Goal: Information Seeking & Learning: Learn about a topic

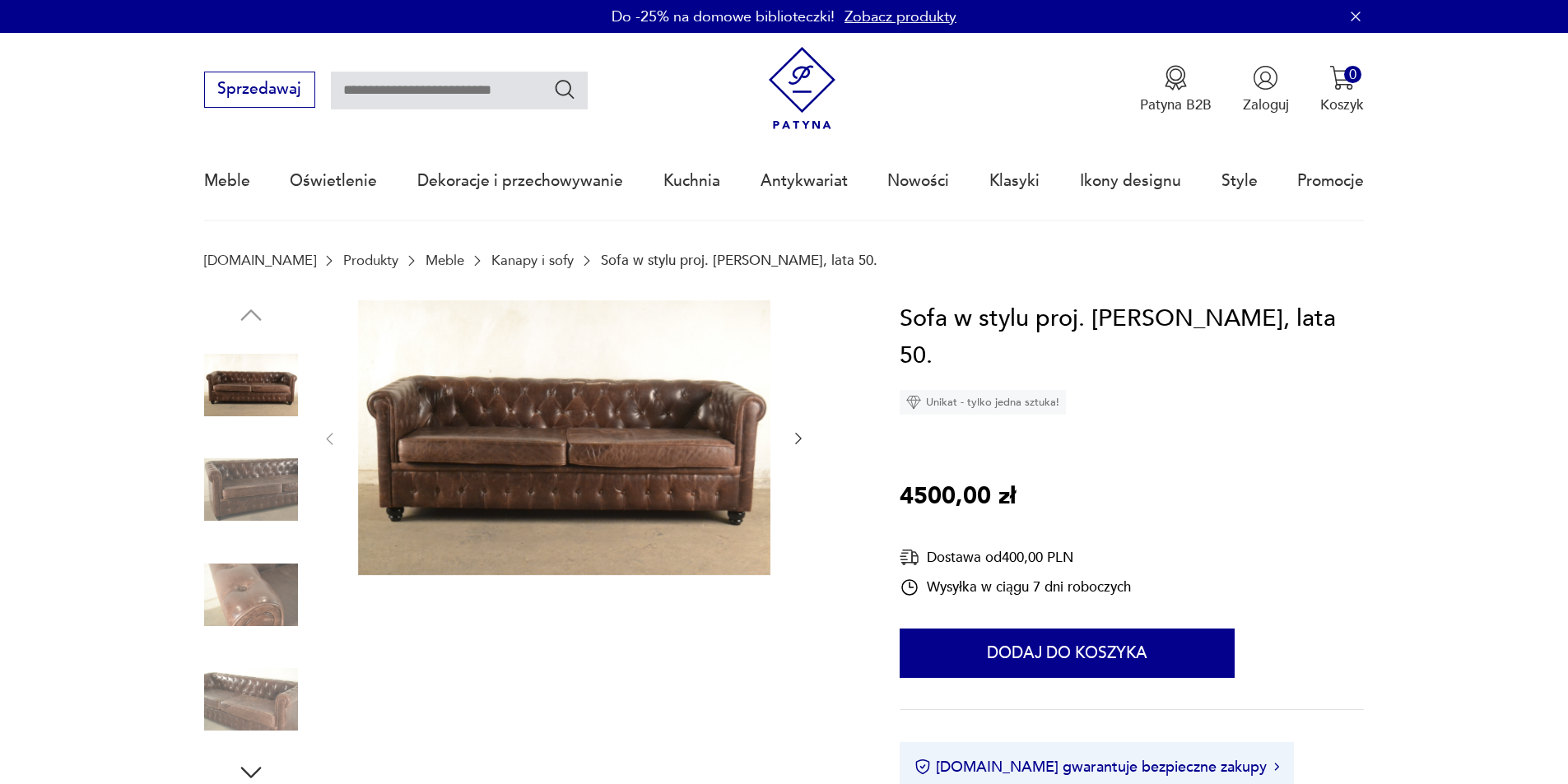
click at [803, 439] on icon "button" at bounding box center [798, 438] width 16 height 16
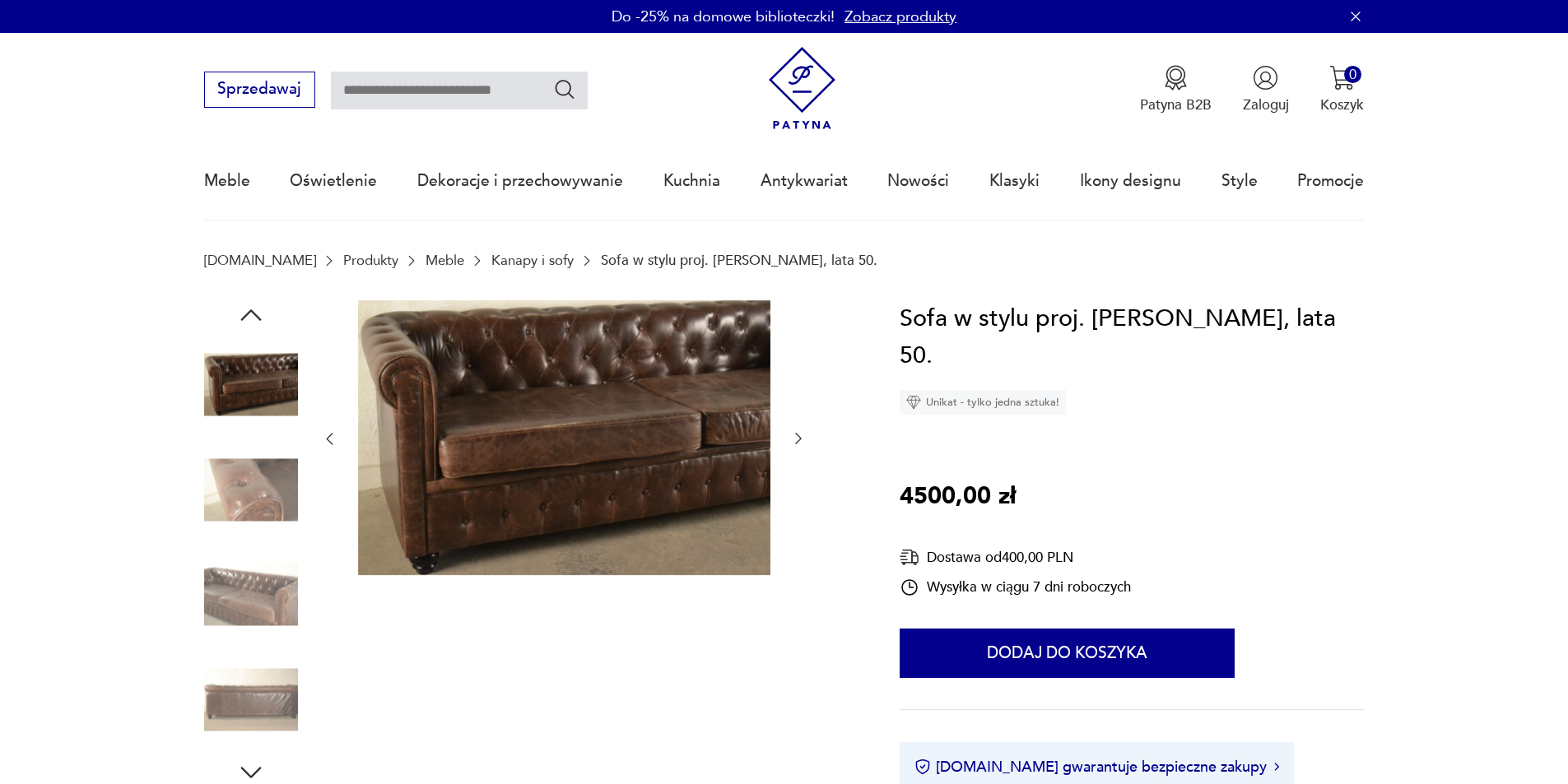
click at [803, 439] on icon "button" at bounding box center [798, 438] width 16 height 16
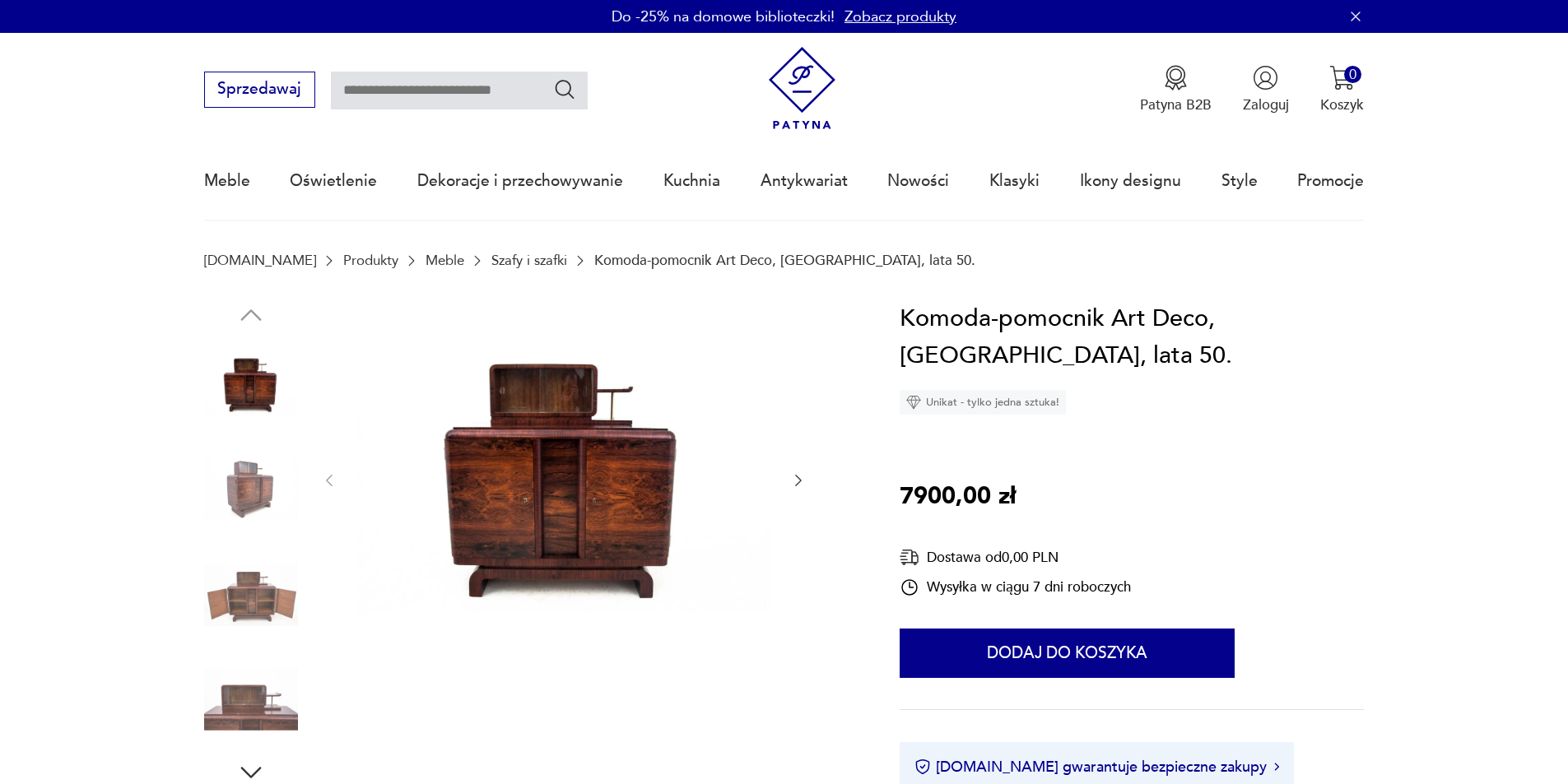
click at [800, 484] on icon "button" at bounding box center [798, 480] width 16 height 16
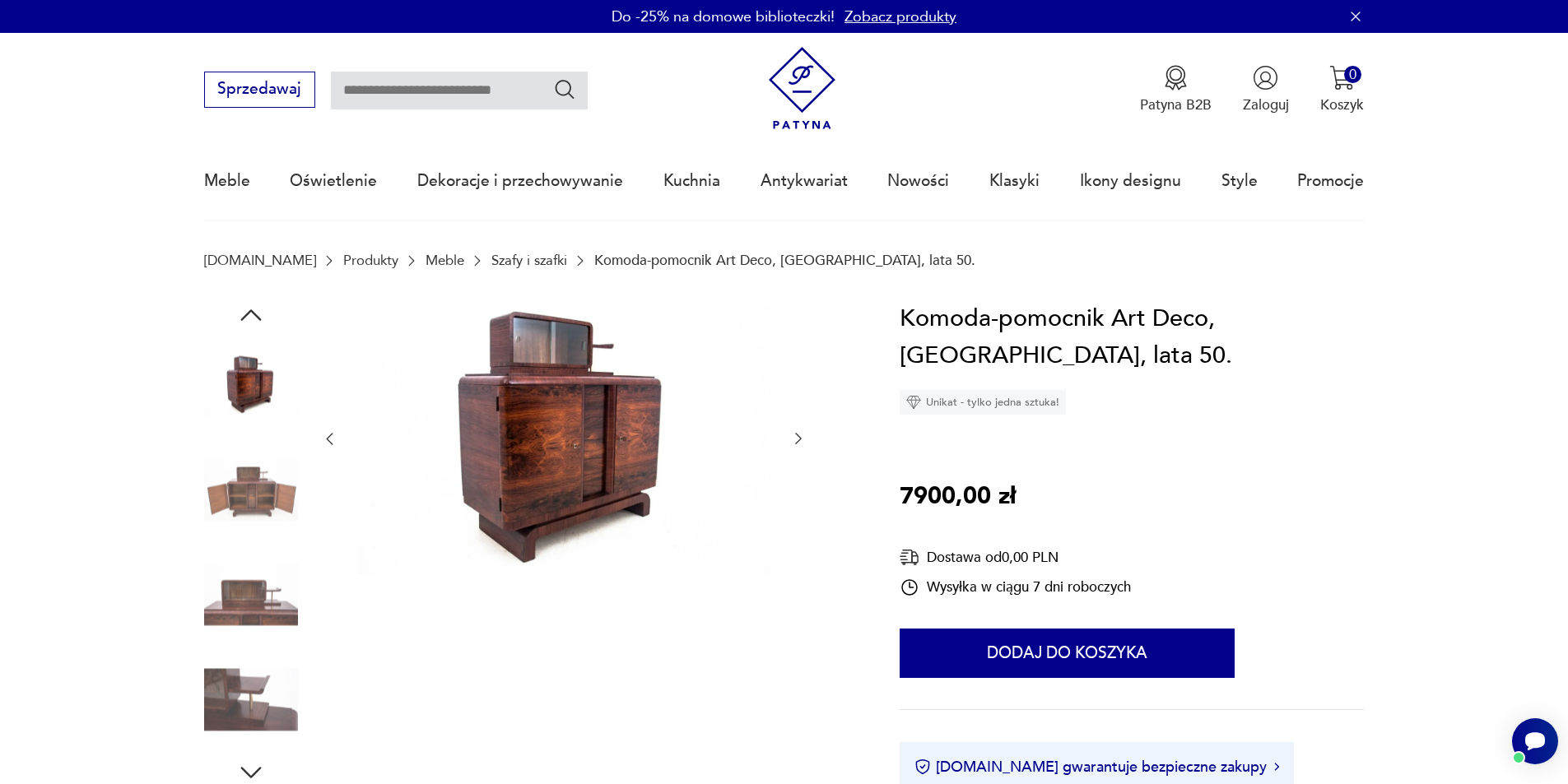
click at [800, 484] on div at bounding box center [564, 439] width 486 height 278
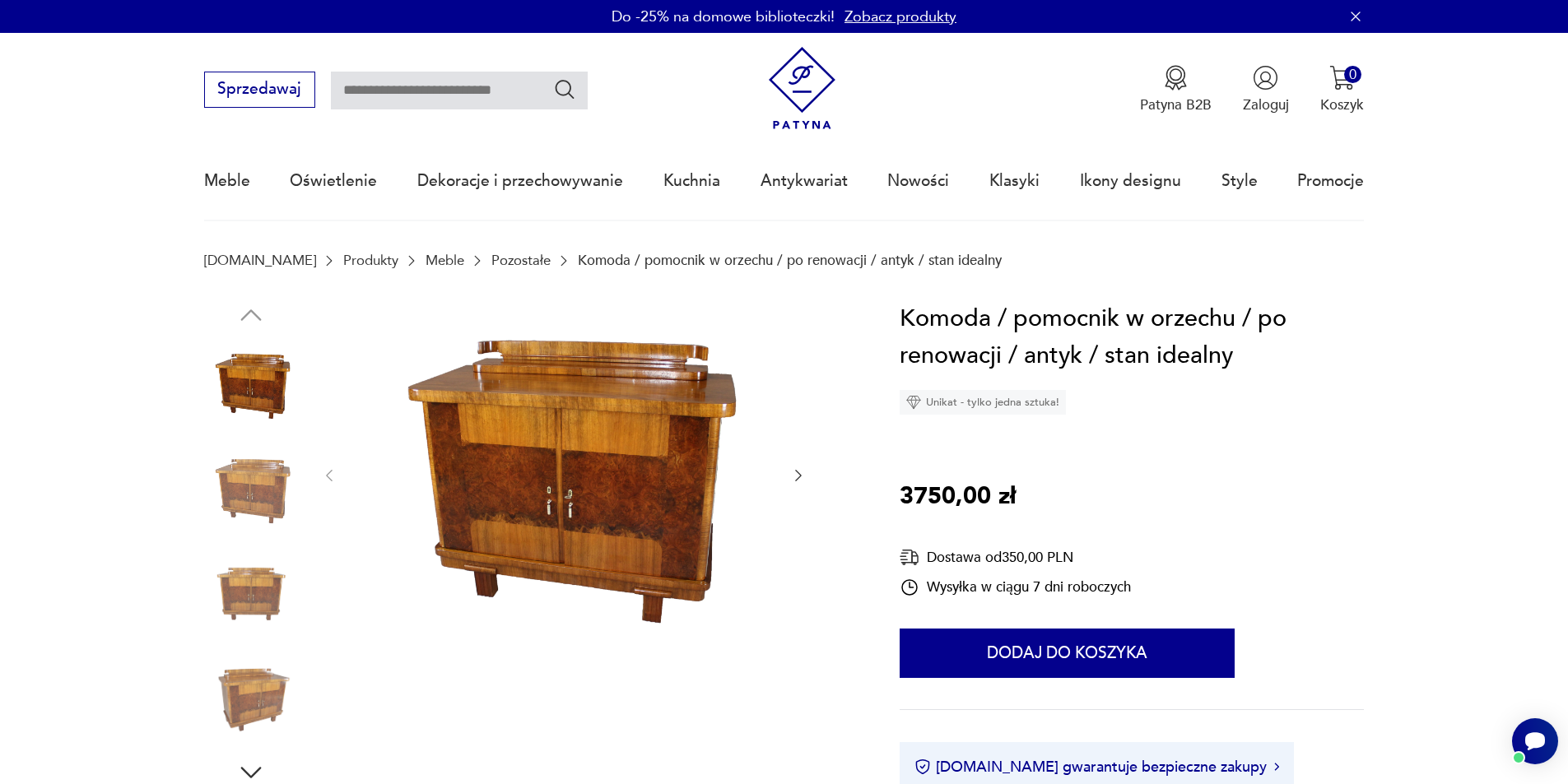
click at [792, 475] on icon "button" at bounding box center [798, 476] width 16 height 16
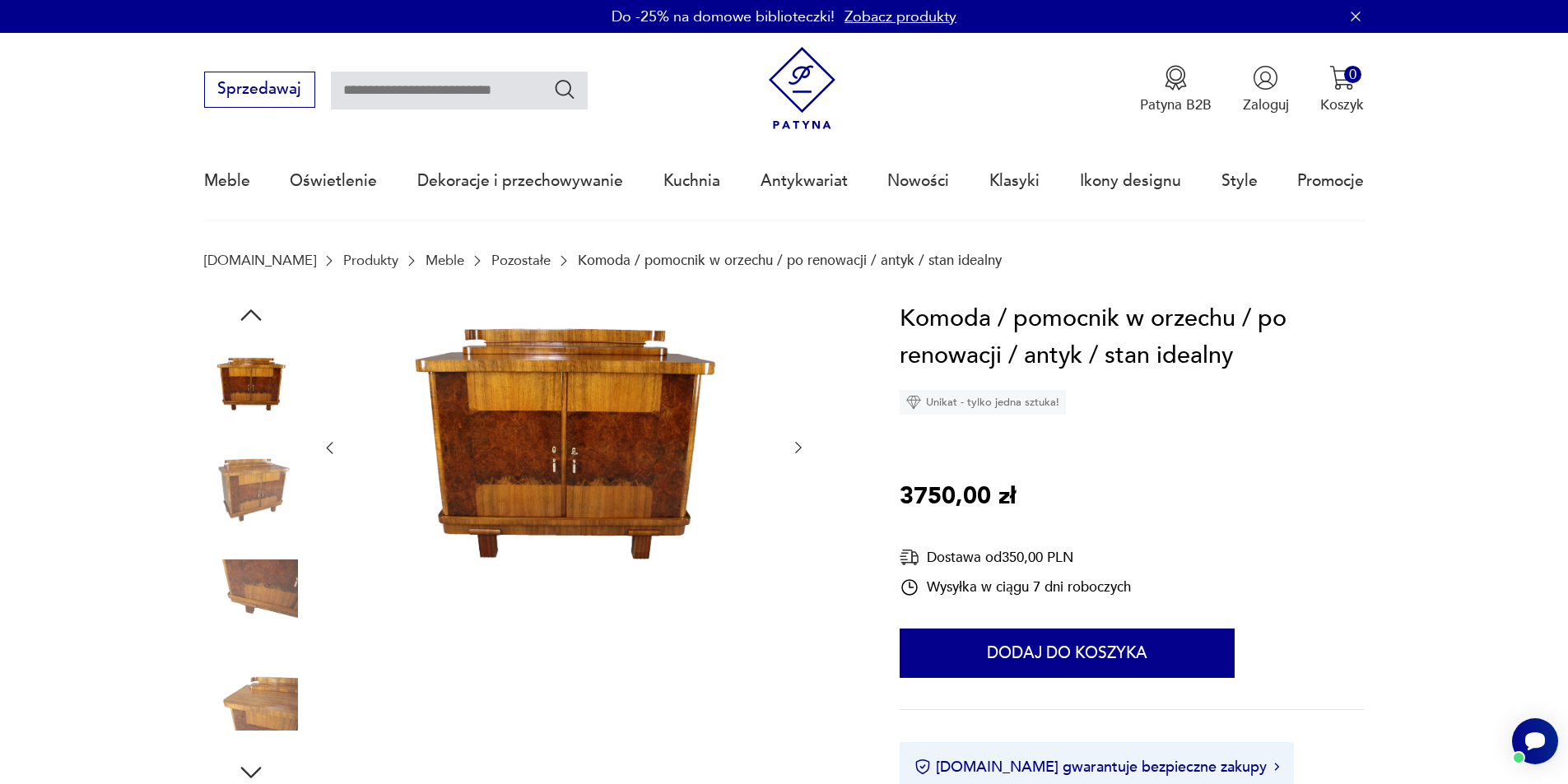
click at [792, 475] on div at bounding box center [564, 448] width 486 height 297
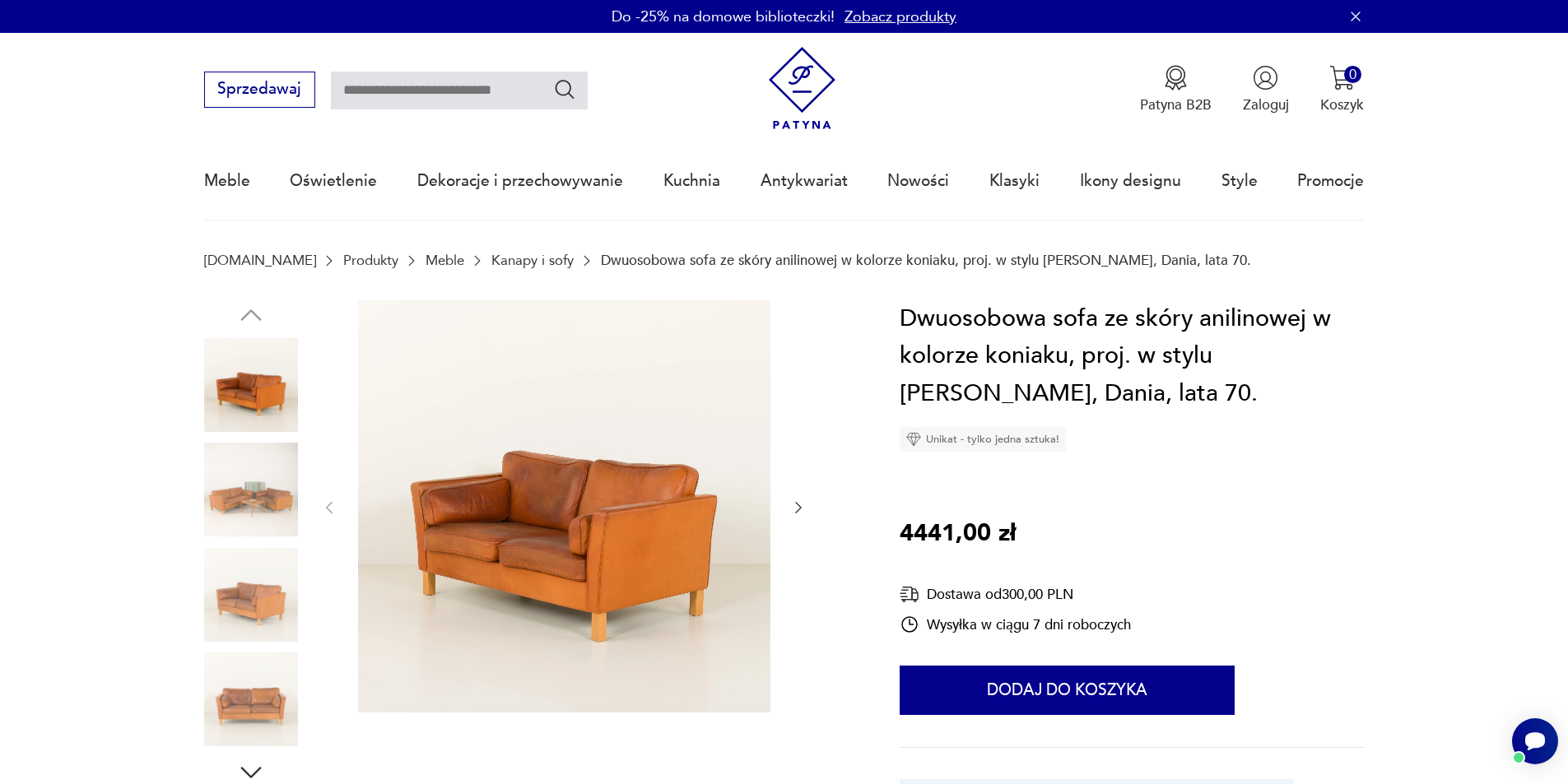
click at [801, 505] on icon "button" at bounding box center [798, 508] width 16 height 16
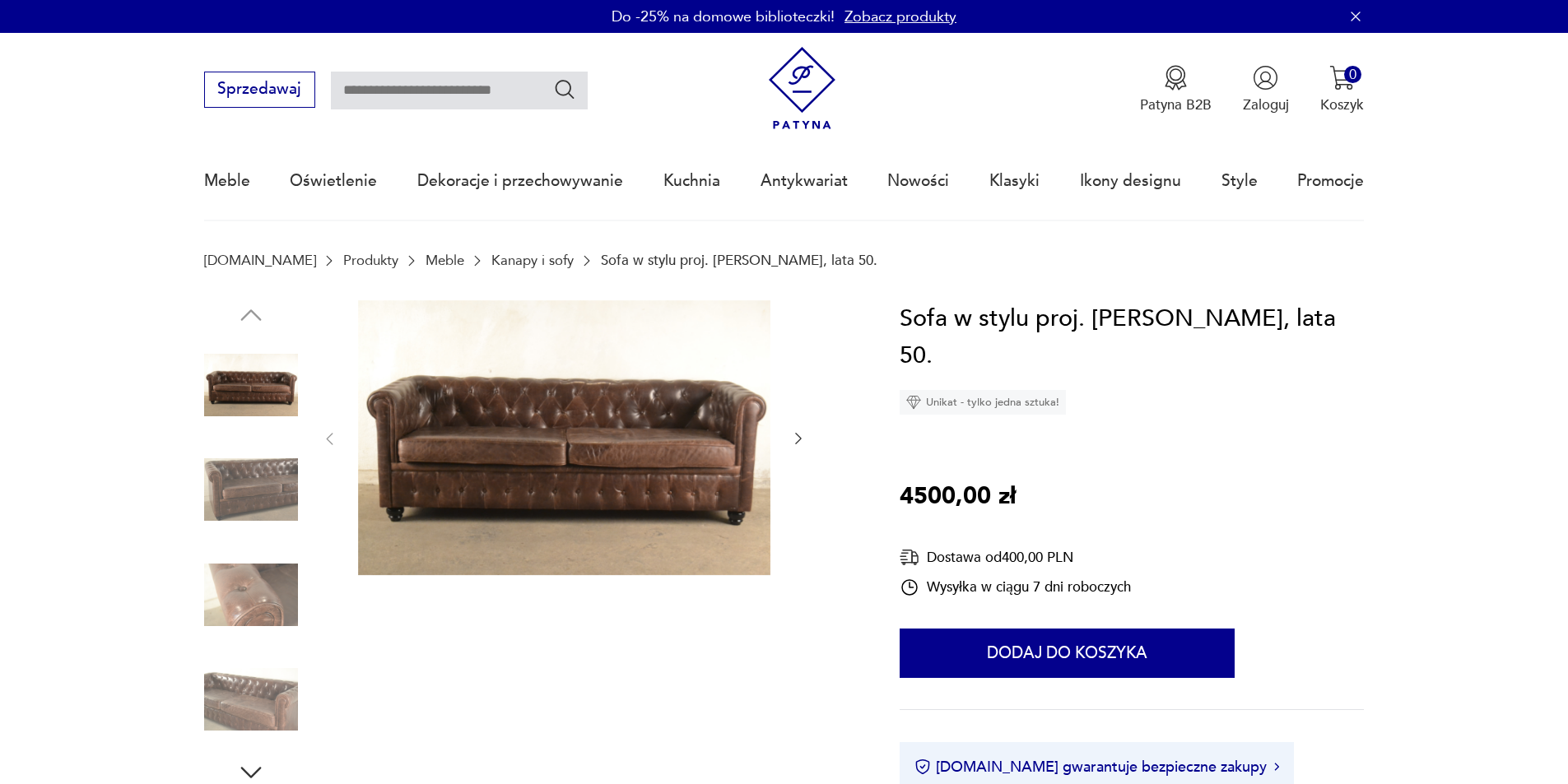
click at [800, 433] on icon "button" at bounding box center [798, 438] width 16 height 16
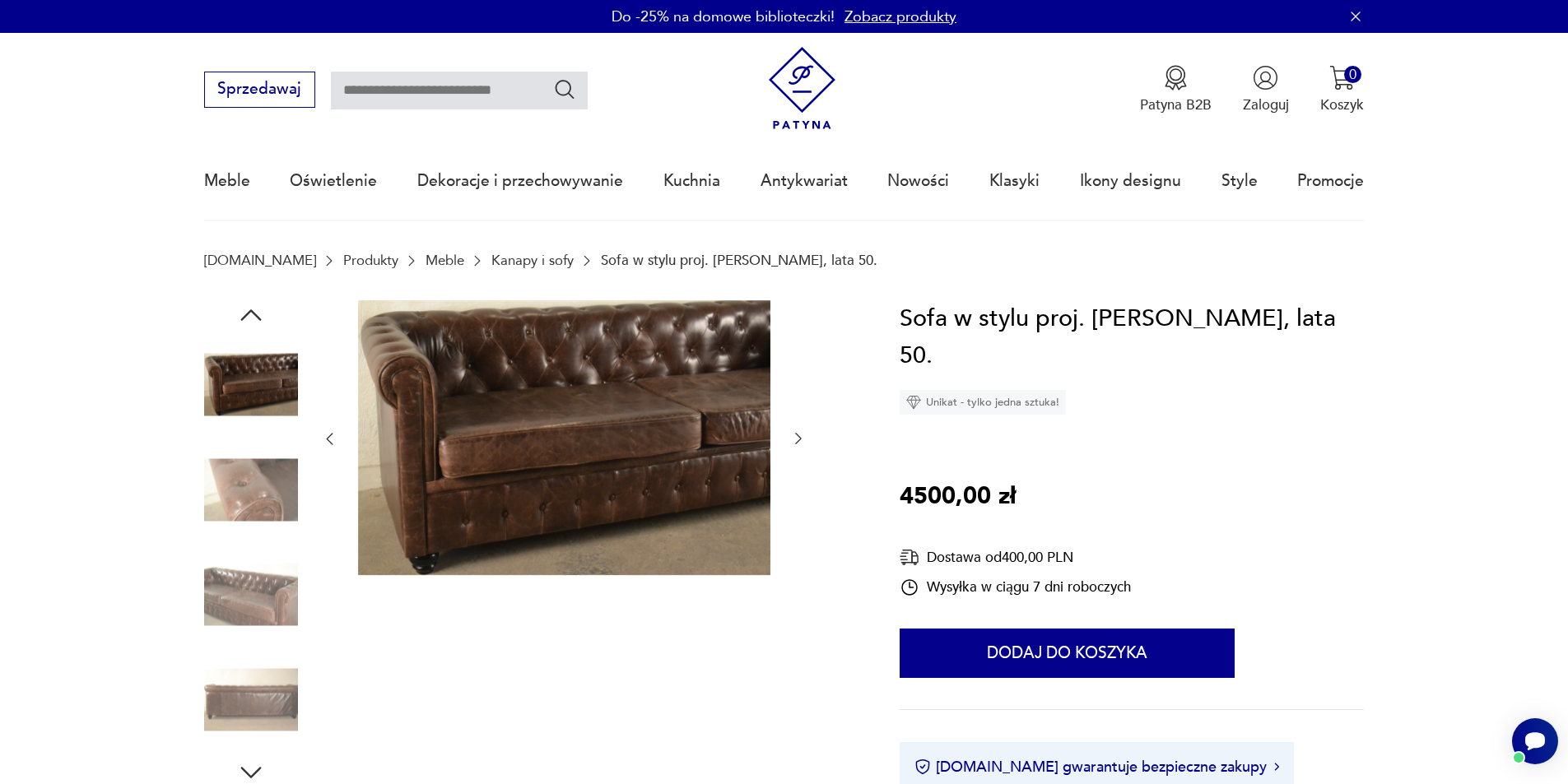
click at [800, 433] on icon "button" at bounding box center [798, 438] width 16 height 16
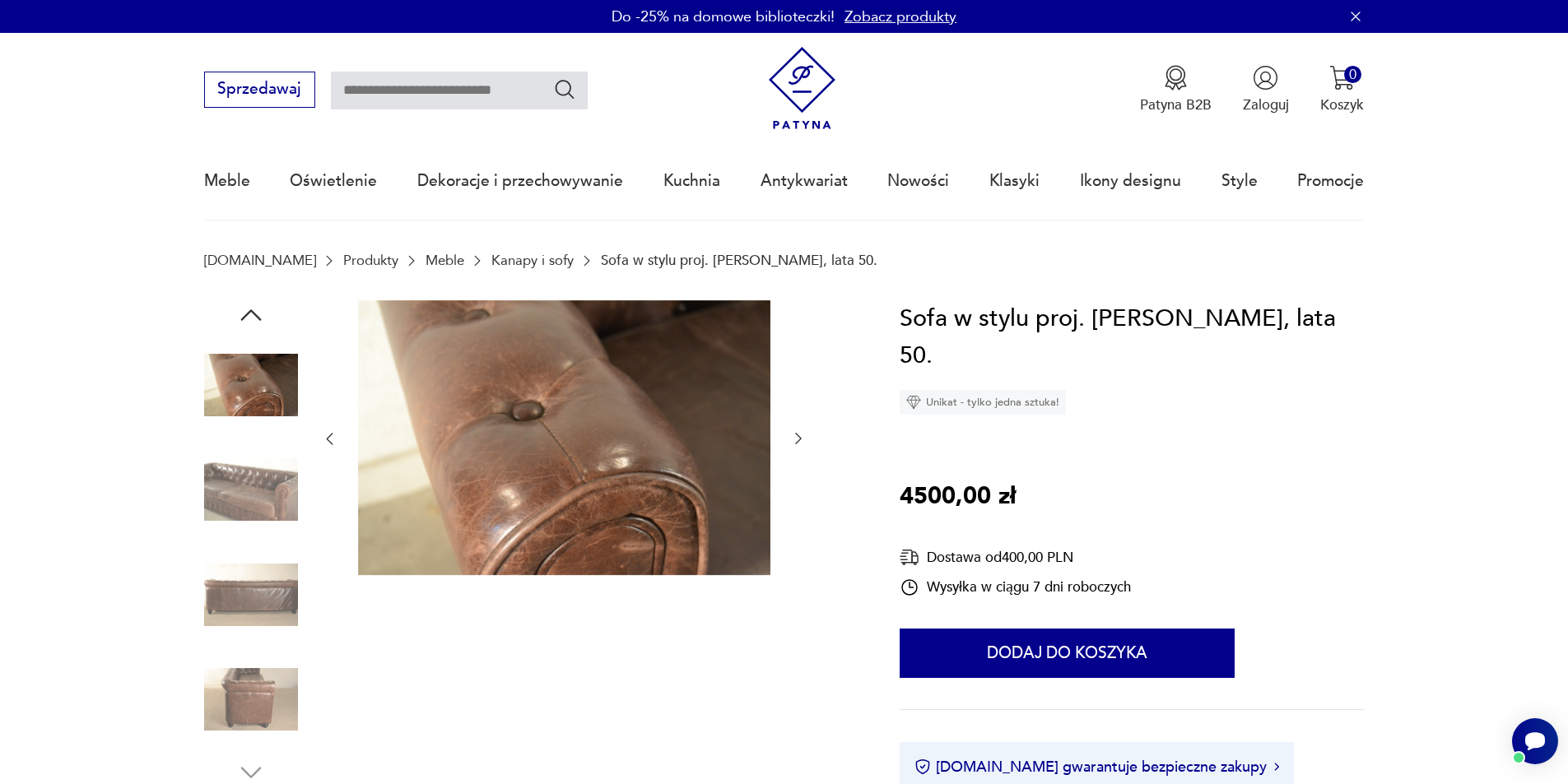
click at [800, 433] on icon "button" at bounding box center [798, 438] width 16 height 16
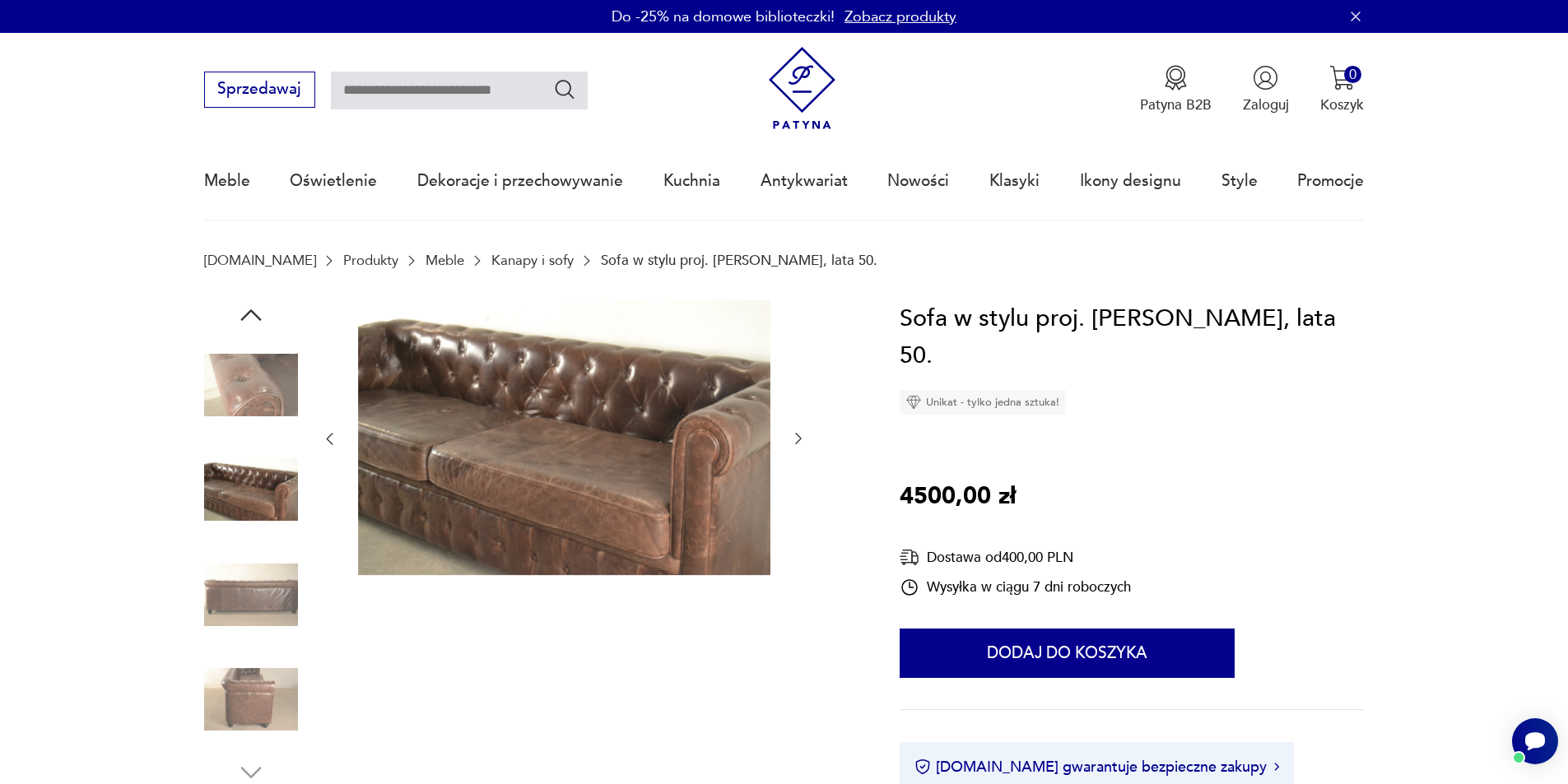
click at [800, 433] on icon "button" at bounding box center [798, 438] width 16 height 16
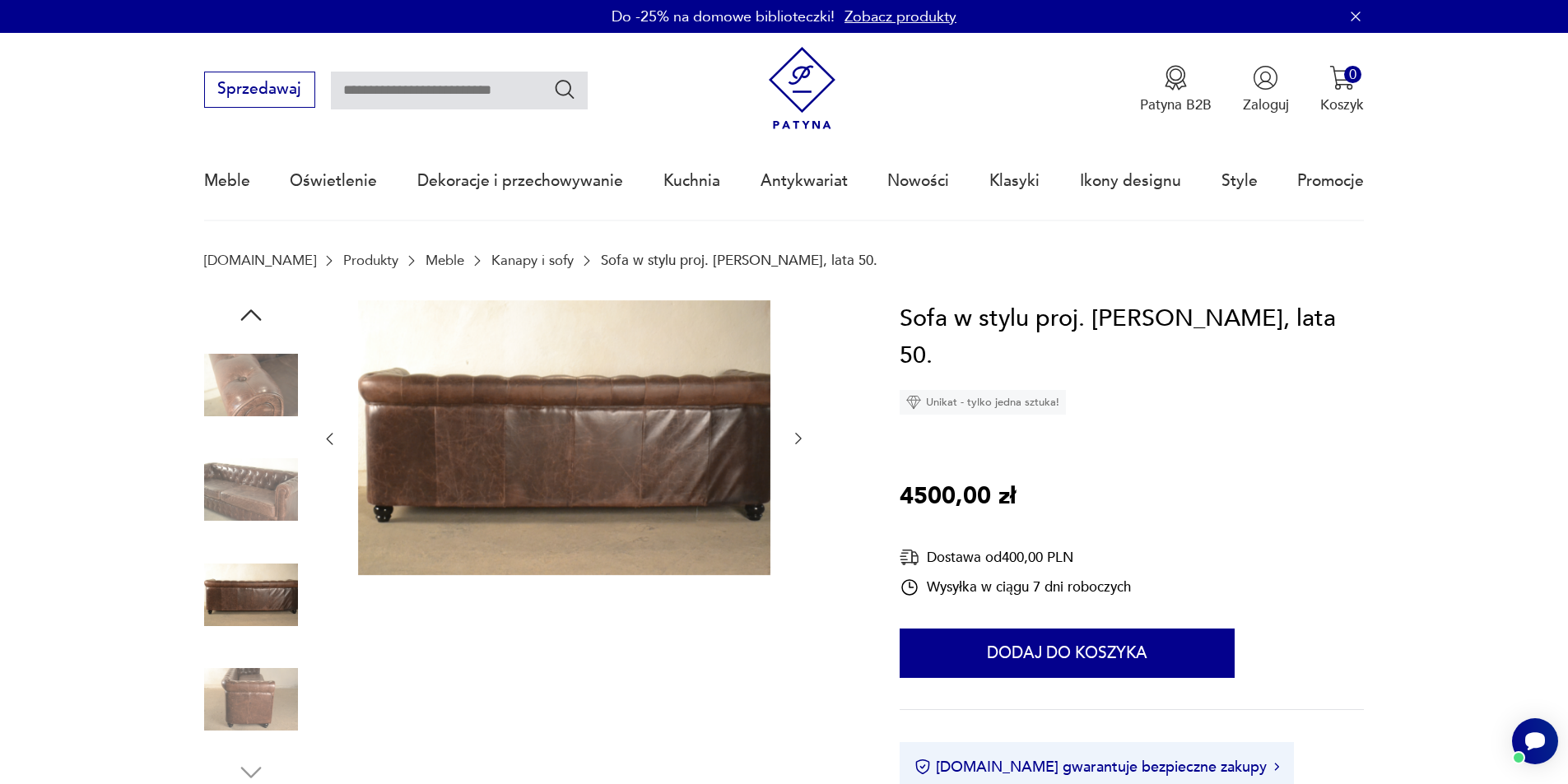
click at [323, 437] on icon "button" at bounding box center [329, 438] width 16 height 16
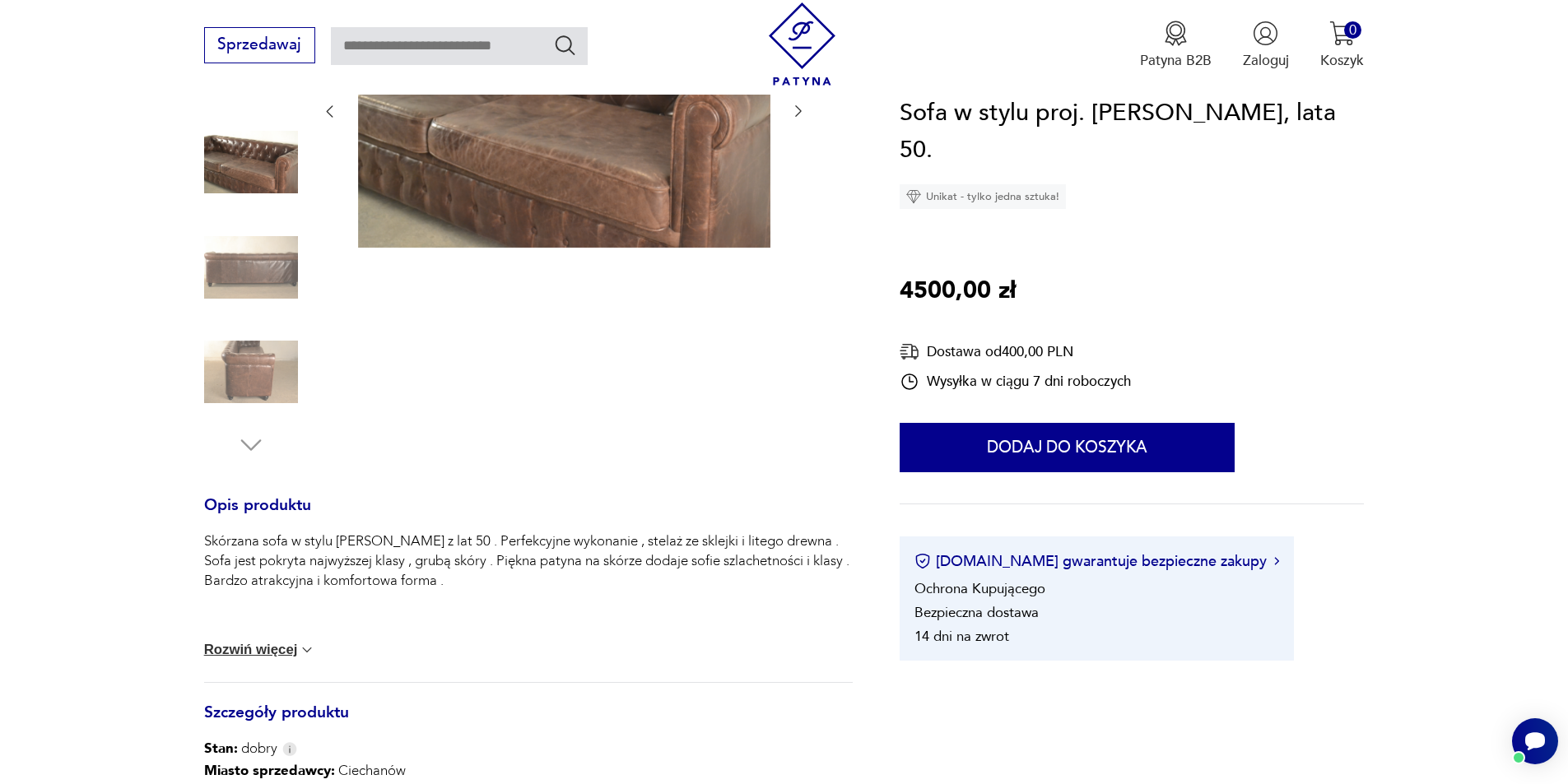
scroll to position [329, 0]
